Goal: Check status

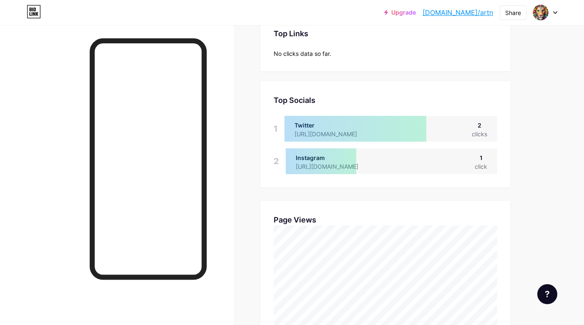
scroll to position [80, 0]
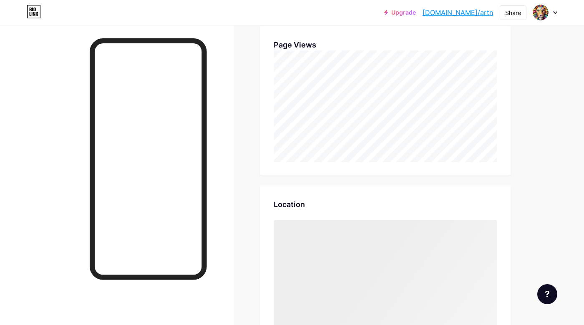
scroll to position [325, 584]
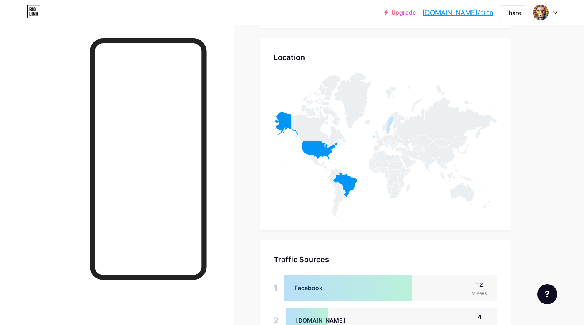
scroll to position [409, 0]
